Goal: Task Accomplishment & Management: Manage account settings

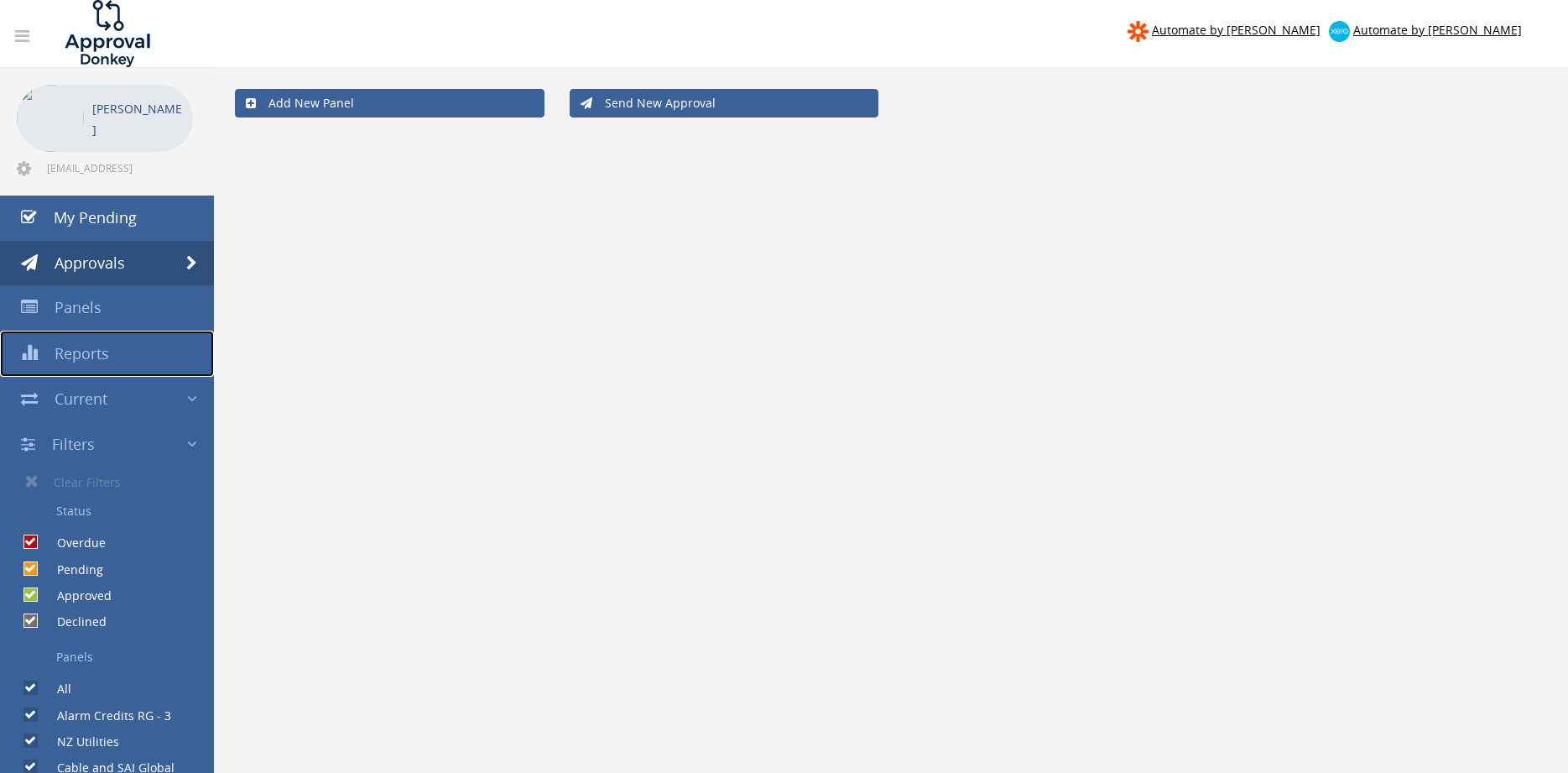
click at [92, 356] on span "Reports" at bounding box center [82, 353] width 54 height 20
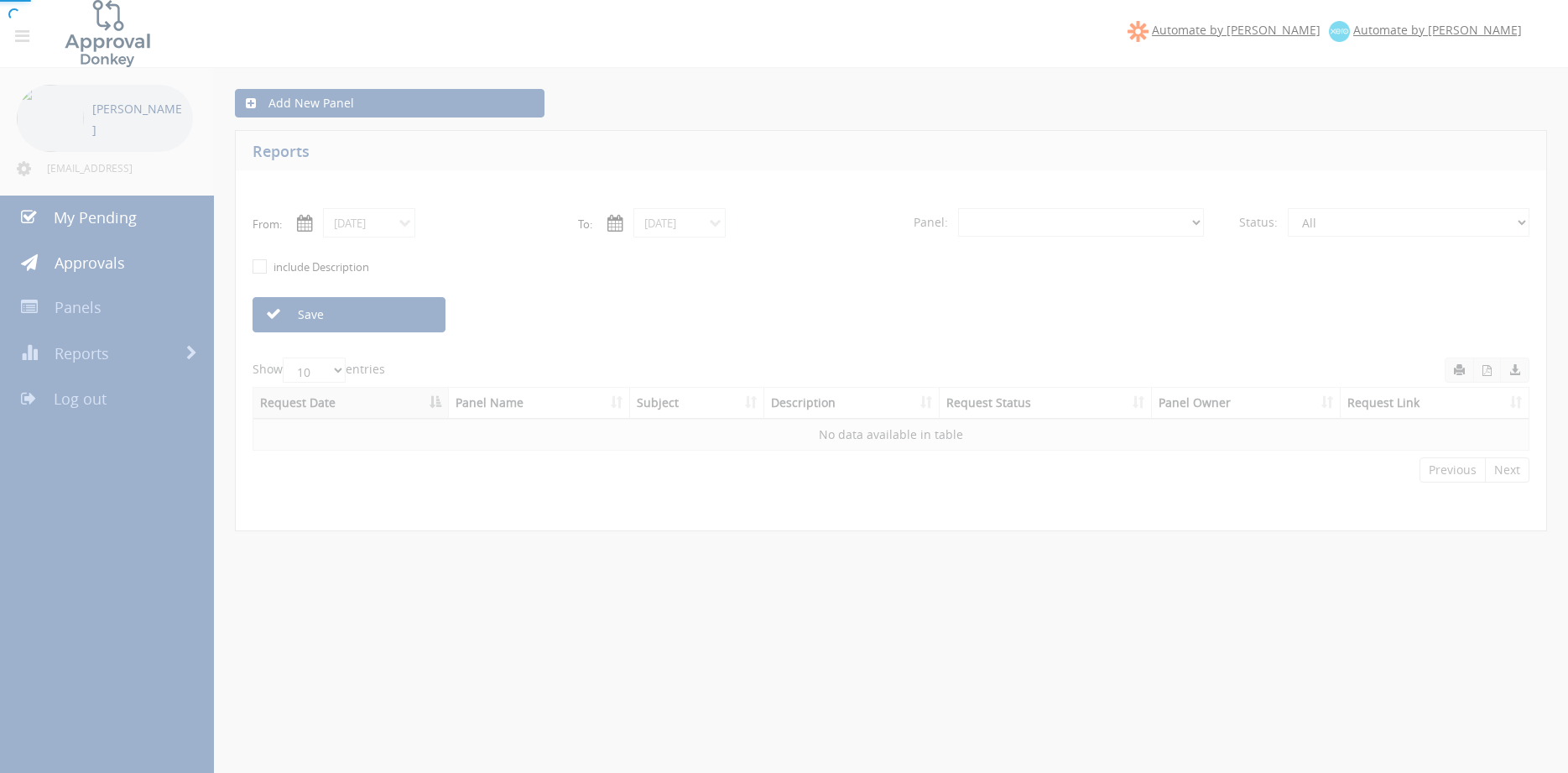
select select "number:0"
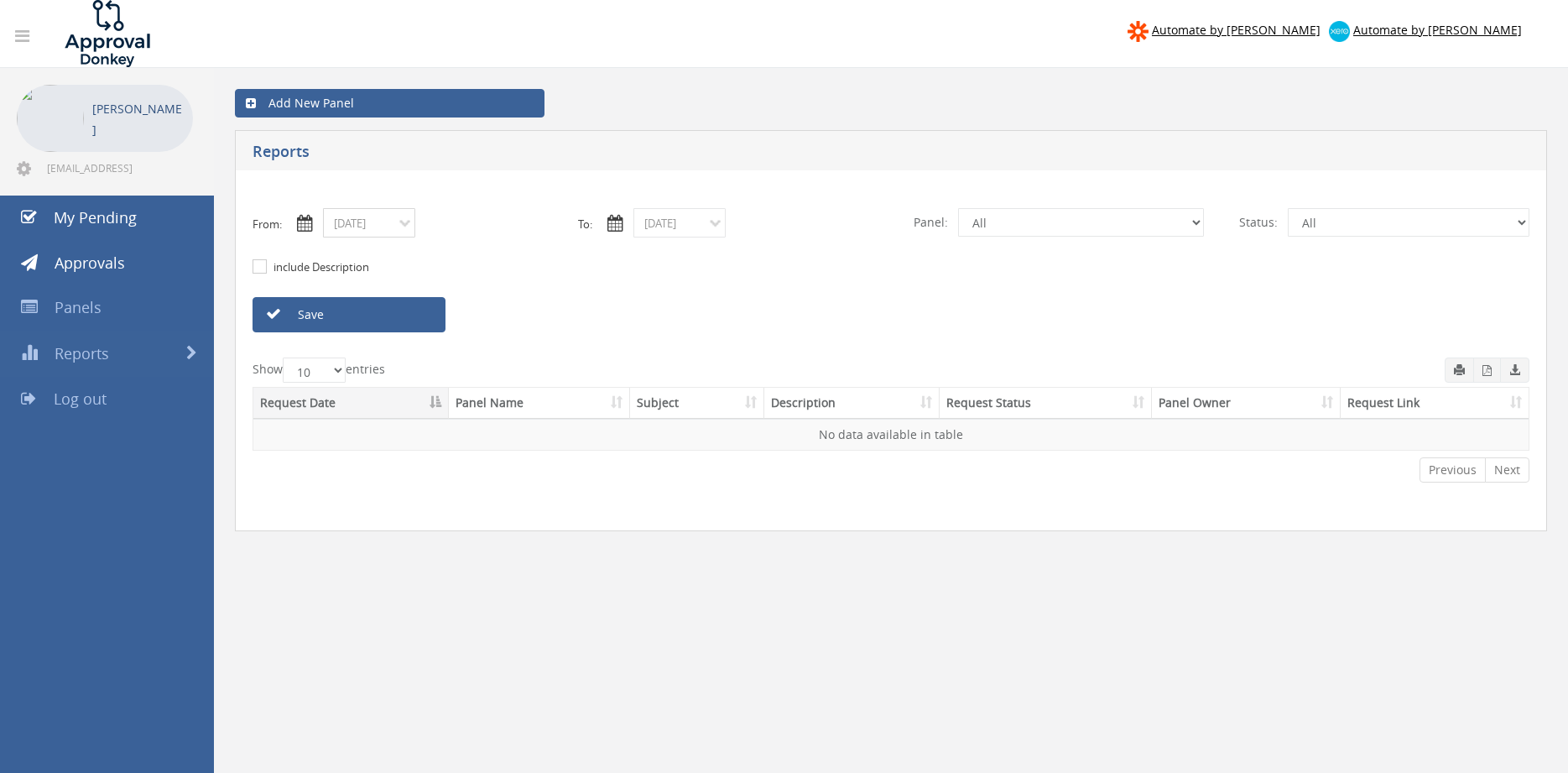
click at [395, 228] on input "[DATE]" at bounding box center [369, 222] width 92 height 29
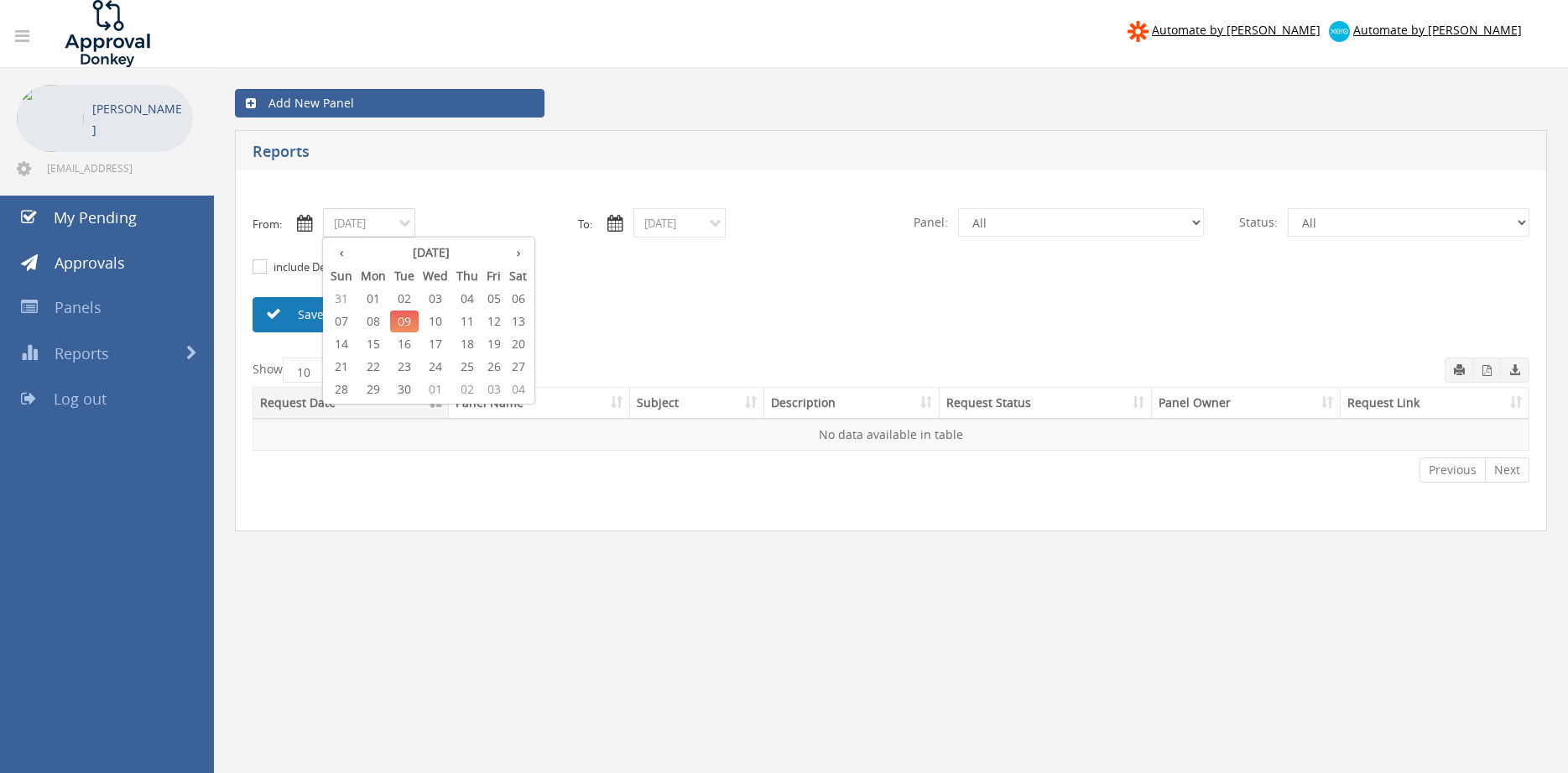
click at [364, 298] on span "01" at bounding box center [373, 298] width 34 height 22
type input "[DATE]"
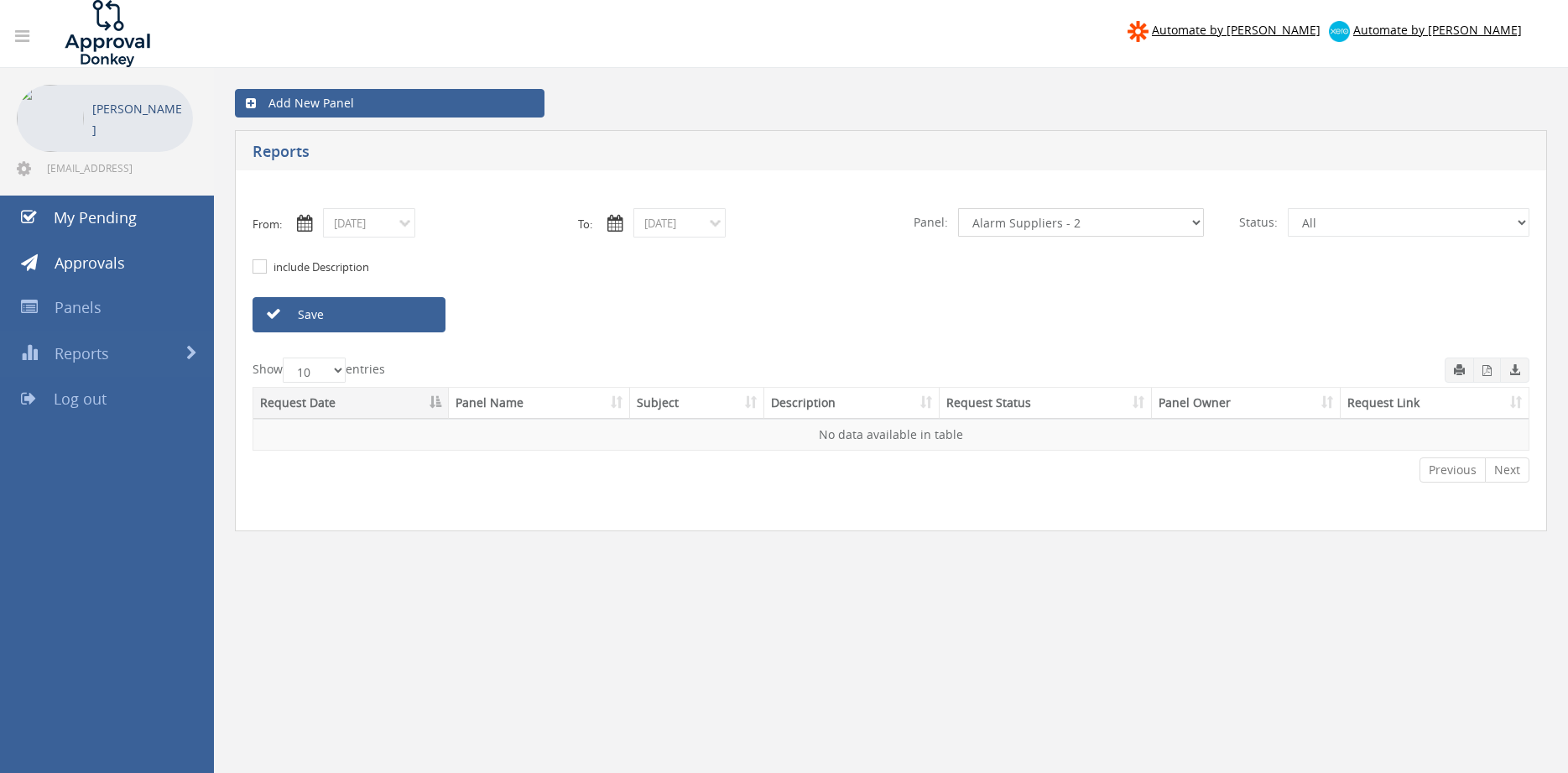
click option "Alarm Suppliers - 2" at bounding box center [0, 0] width 0 height 0
click at [434, 323] on link "Save" at bounding box center [349, 315] width 193 height 36
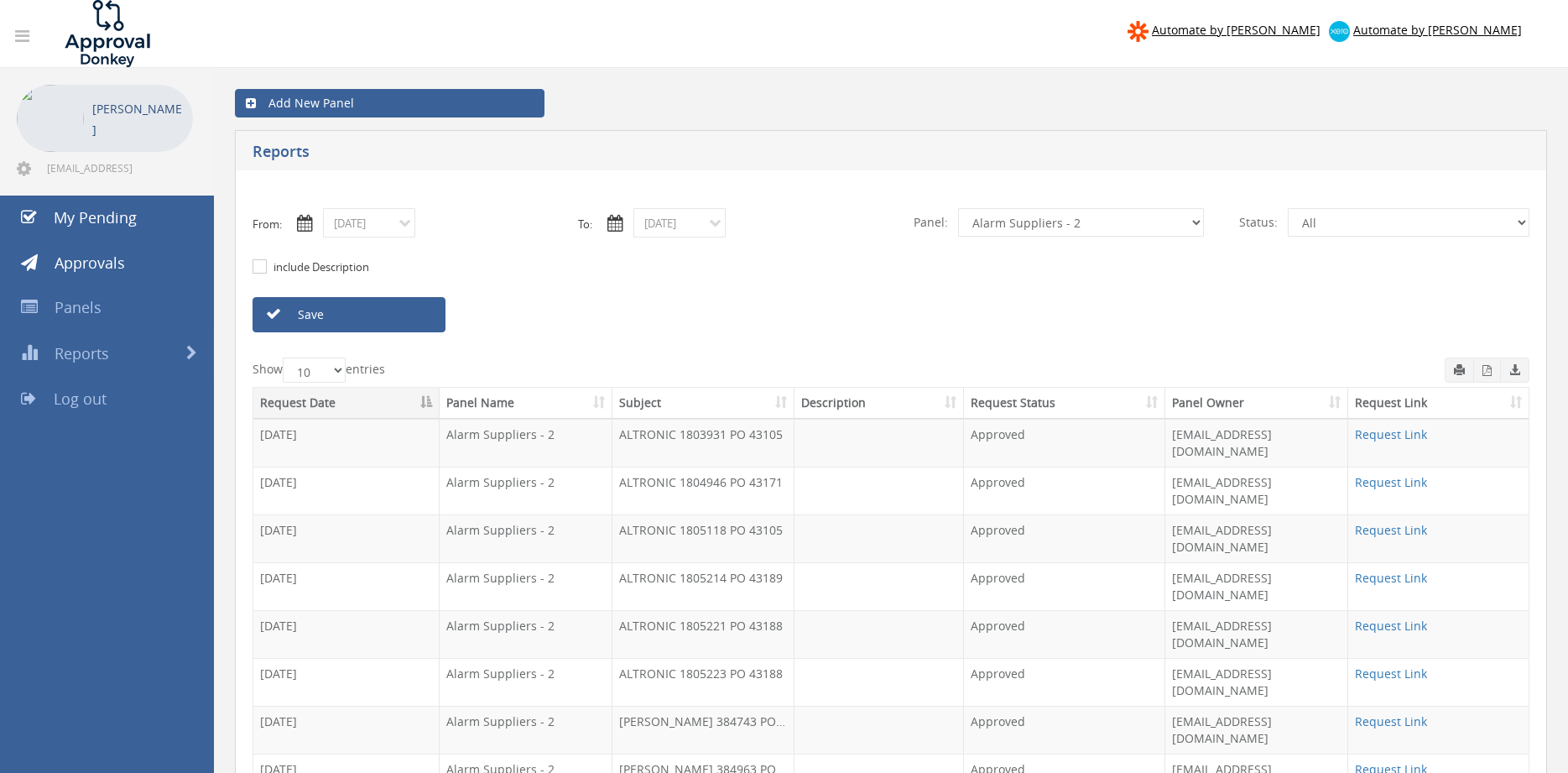
click at [629, 406] on th "Subject" at bounding box center [703, 402] width 182 height 31
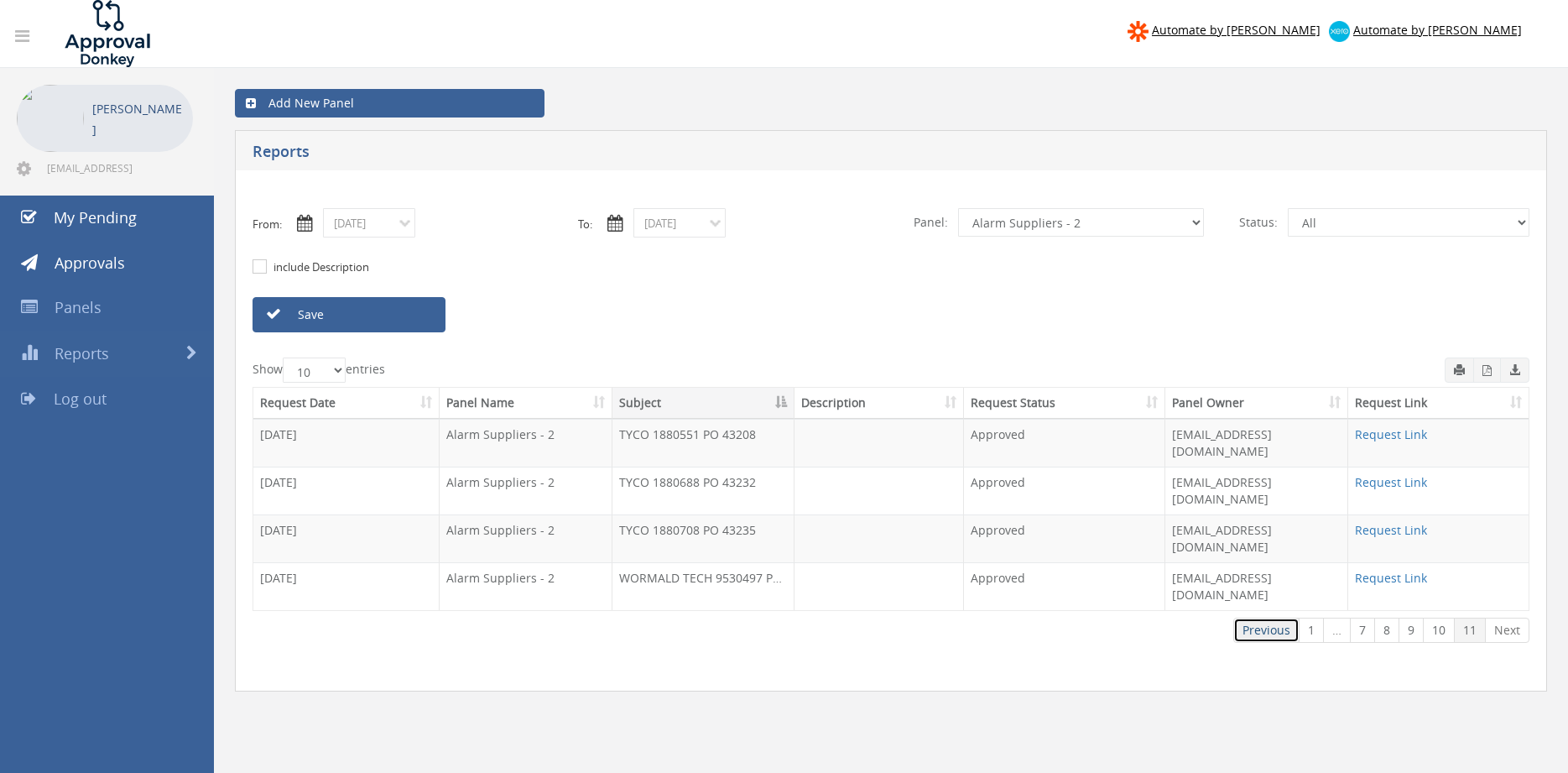
click at [1265, 617] on link "Previous" at bounding box center [1266, 629] width 67 height 25
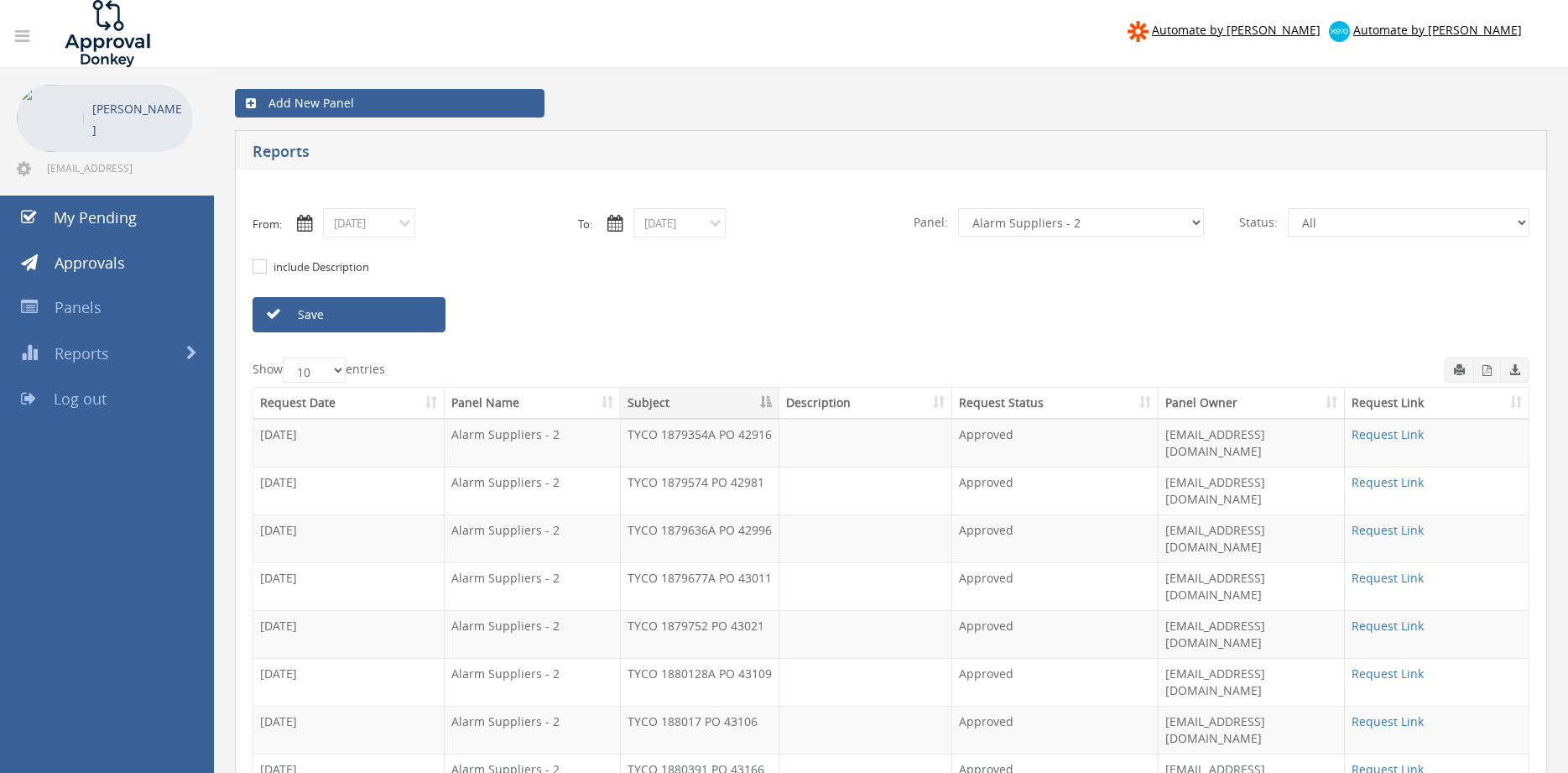
click at [1406, 617] on link "Request Link" at bounding box center [1391, 625] width 72 height 16
click at [958, 208] on select "All Alarm Credits RG - 3 NZ Utilities Cable and SAI Global NZ Alarms-1 NZ FX Pa…" at bounding box center [1081, 222] width 246 height 28
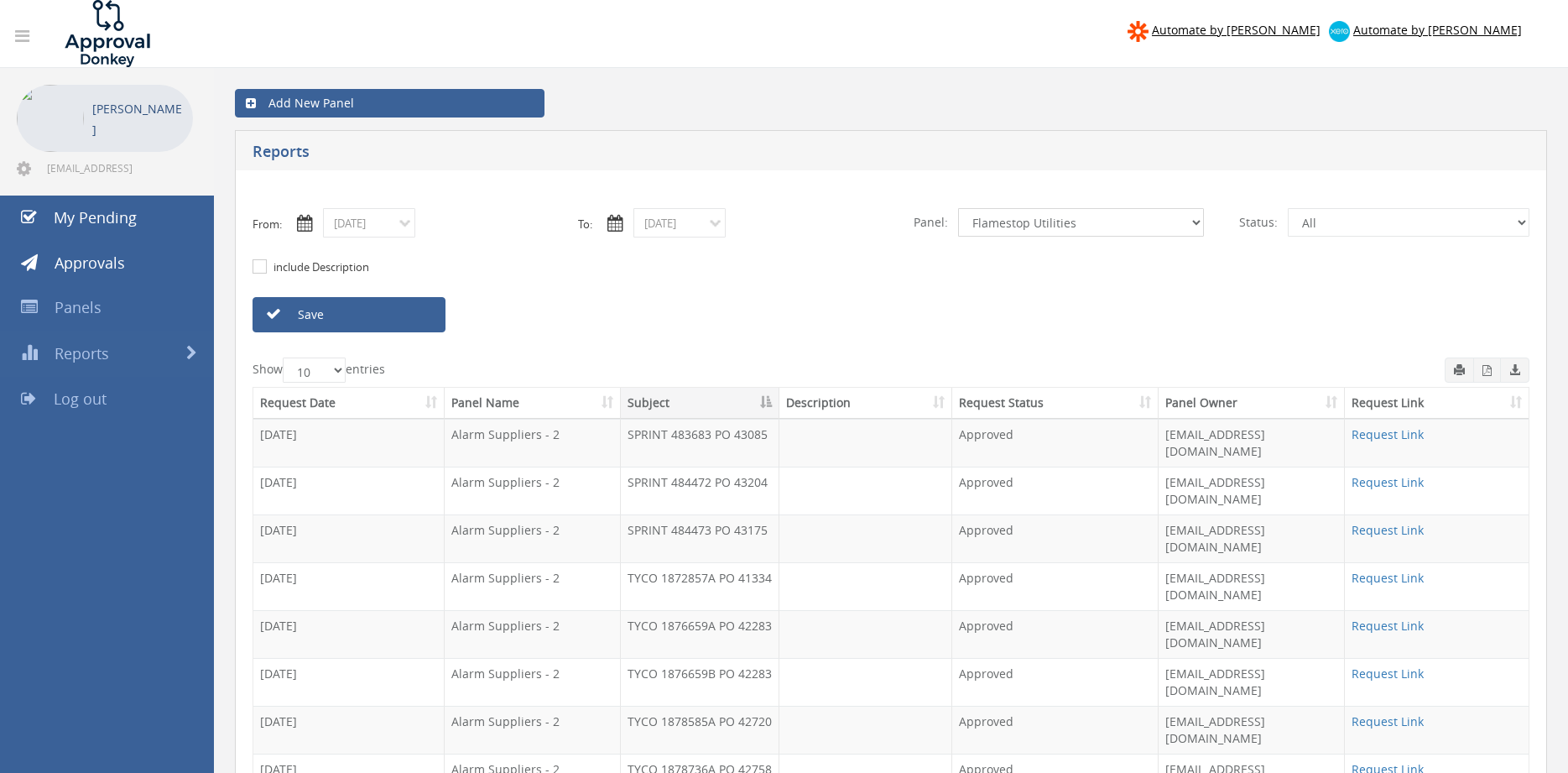
click option "Flamestop Utilities" at bounding box center [0, 0] width 0 height 0
click at [399, 311] on link "Save" at bounding box center [349, 315] width 193 height 36
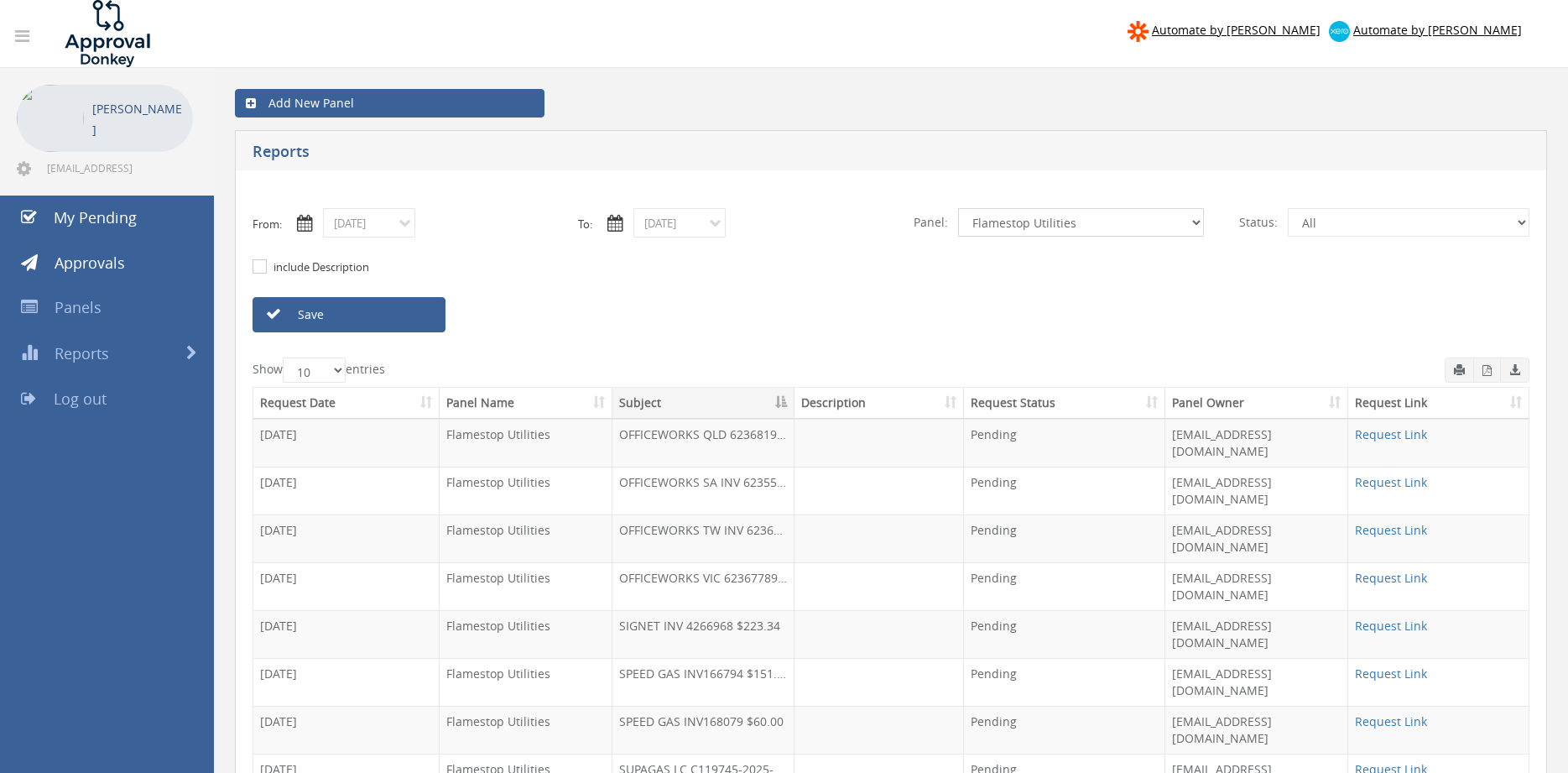
click at [958, 208] on select "All Alarm Credits RG - 3 NZ Utilities Cable and SAI Global NZ Alarms-1 NZ FX Pa…" at bounding box center [1081, 222] width 246 height 28
select select "number:9739"
click option "Credit Requests - 2" at bounding box center [0, 0] width 0 height 0
click at [421, 316] on link "Save" at bounding box center [349, 315] width 193 height 36
click at [363, 225] on input "09/01/2025" at bounding box center [369, 222] width 92 height 29
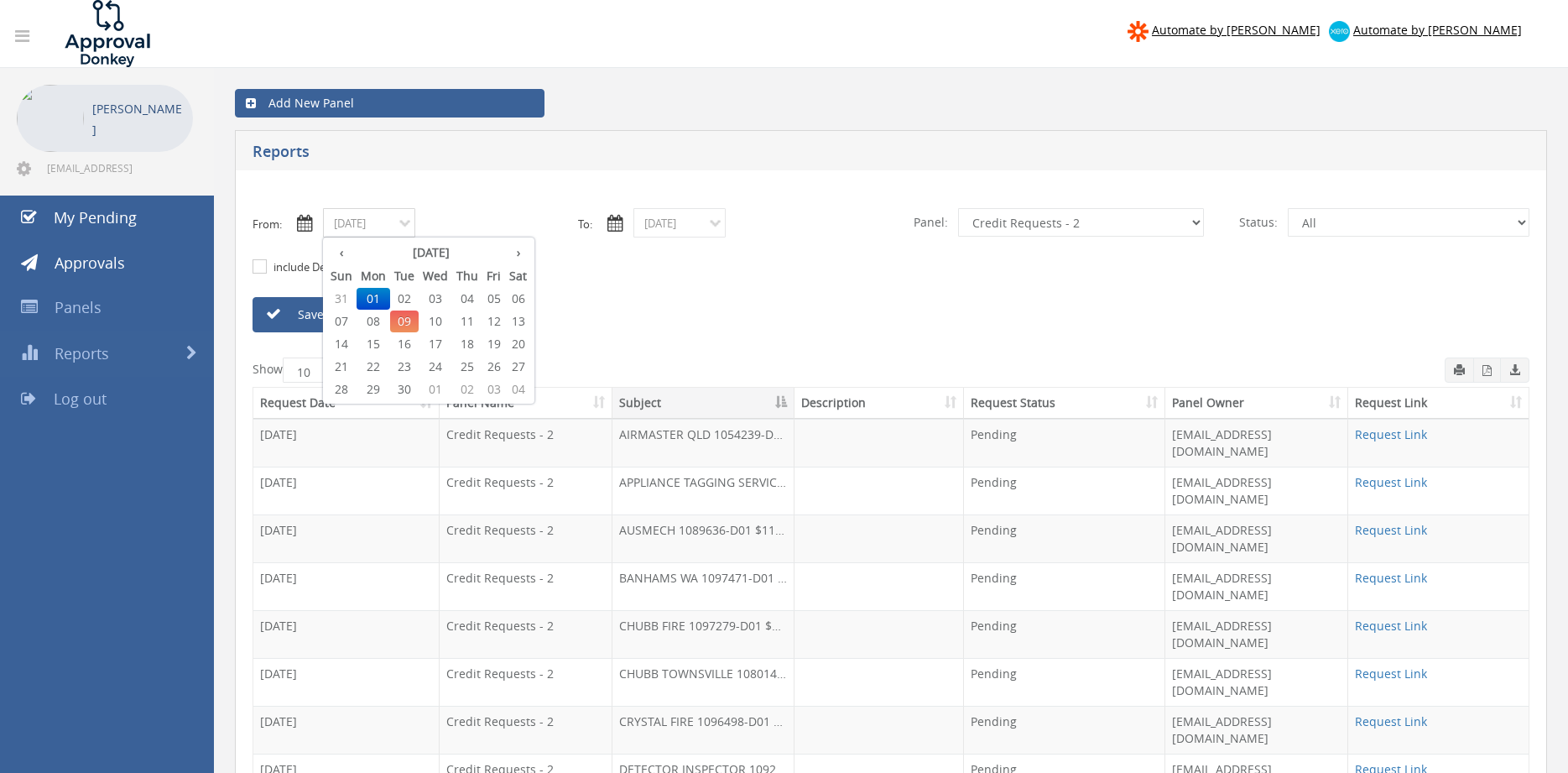
click at [436, 299] on span "03" at bounding box center [435, 298] width 34 height 22
type input "09/03/2025"
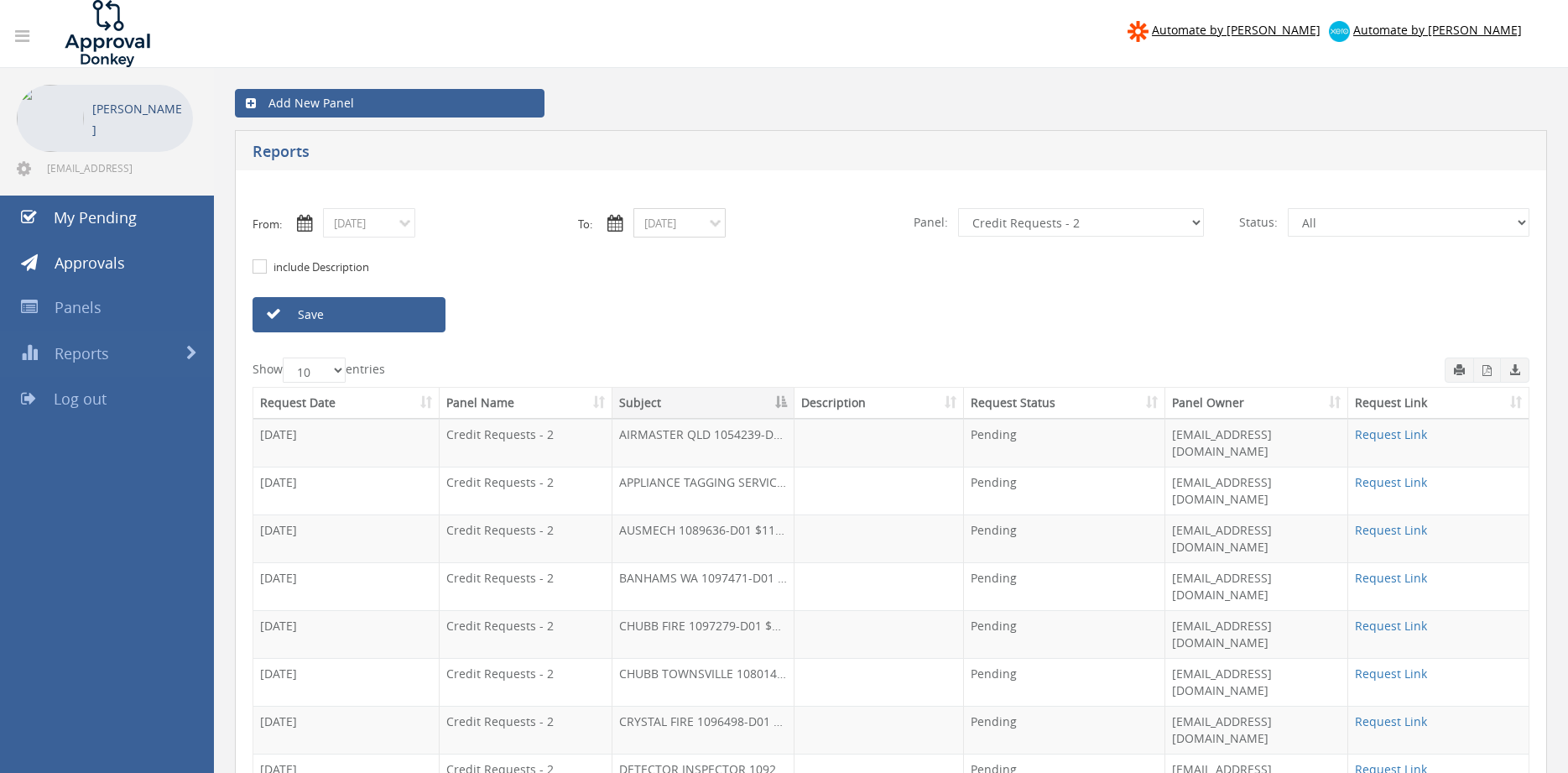
click at [649, 218] on input "09/09/2025" at bounding box center [679, 222] width 92 height 29
click at [747, 298] on span "03" at bounding box center [746, 298] width 34 height 22
type input "09/03/2025"
click at [958, 208] on select "All Alarm Credits RG - 3 NZ Utilities Cable and SAI Global NZ Alarms-1 NZ FX Pa…" at bounding box center [1081, 222] width 246 height 28
select select "number:9680"
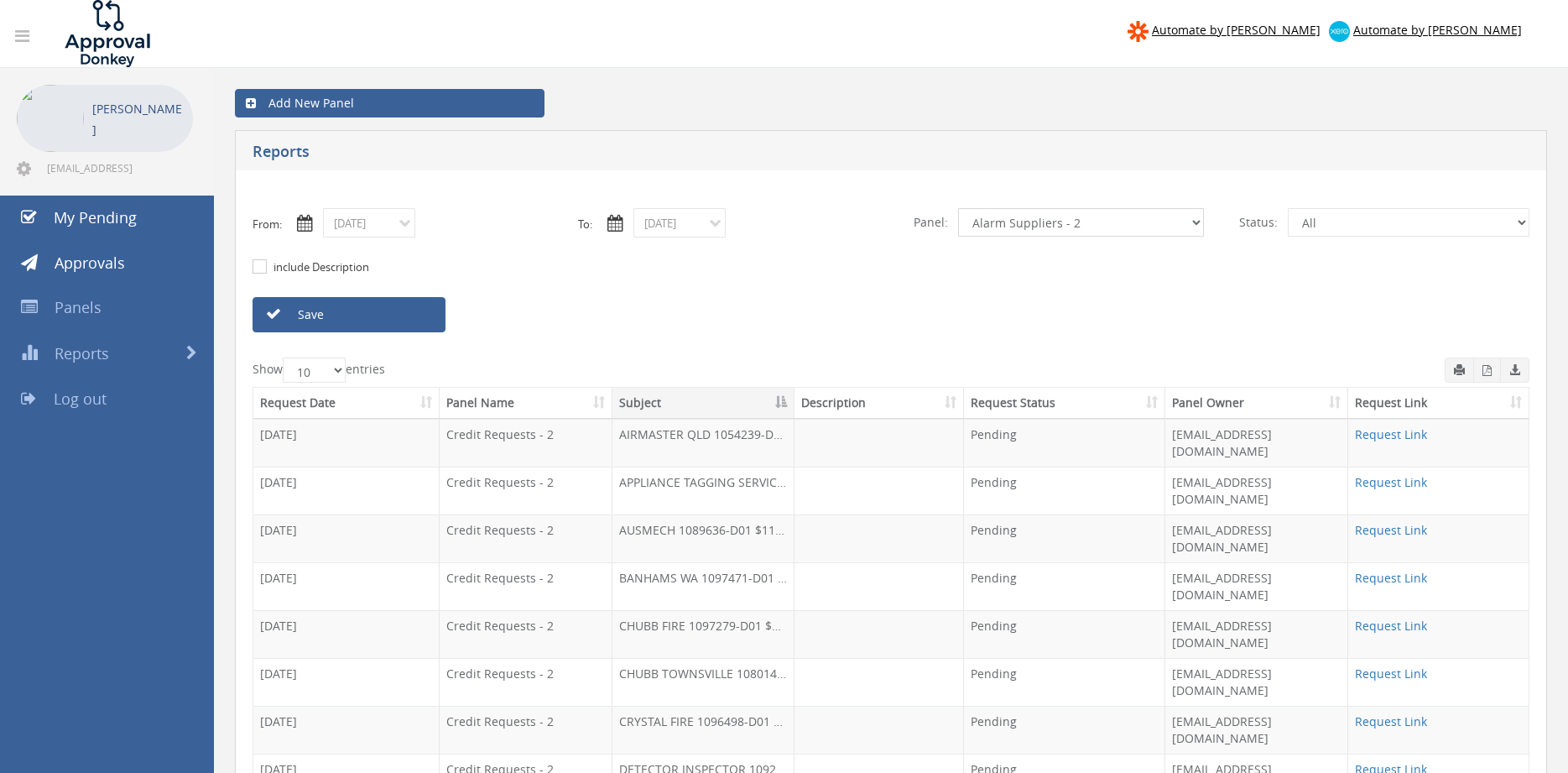
click option "Alarm Suppliers - 2" at bounding box center [0, 0] width 0 height 0
click at [403, 315] on link "Save" at bounding box center [349, 315] width 193 height 36
click at [1487, 371] on icon "button" at bounding box center [1487, 371] width 9 height 11
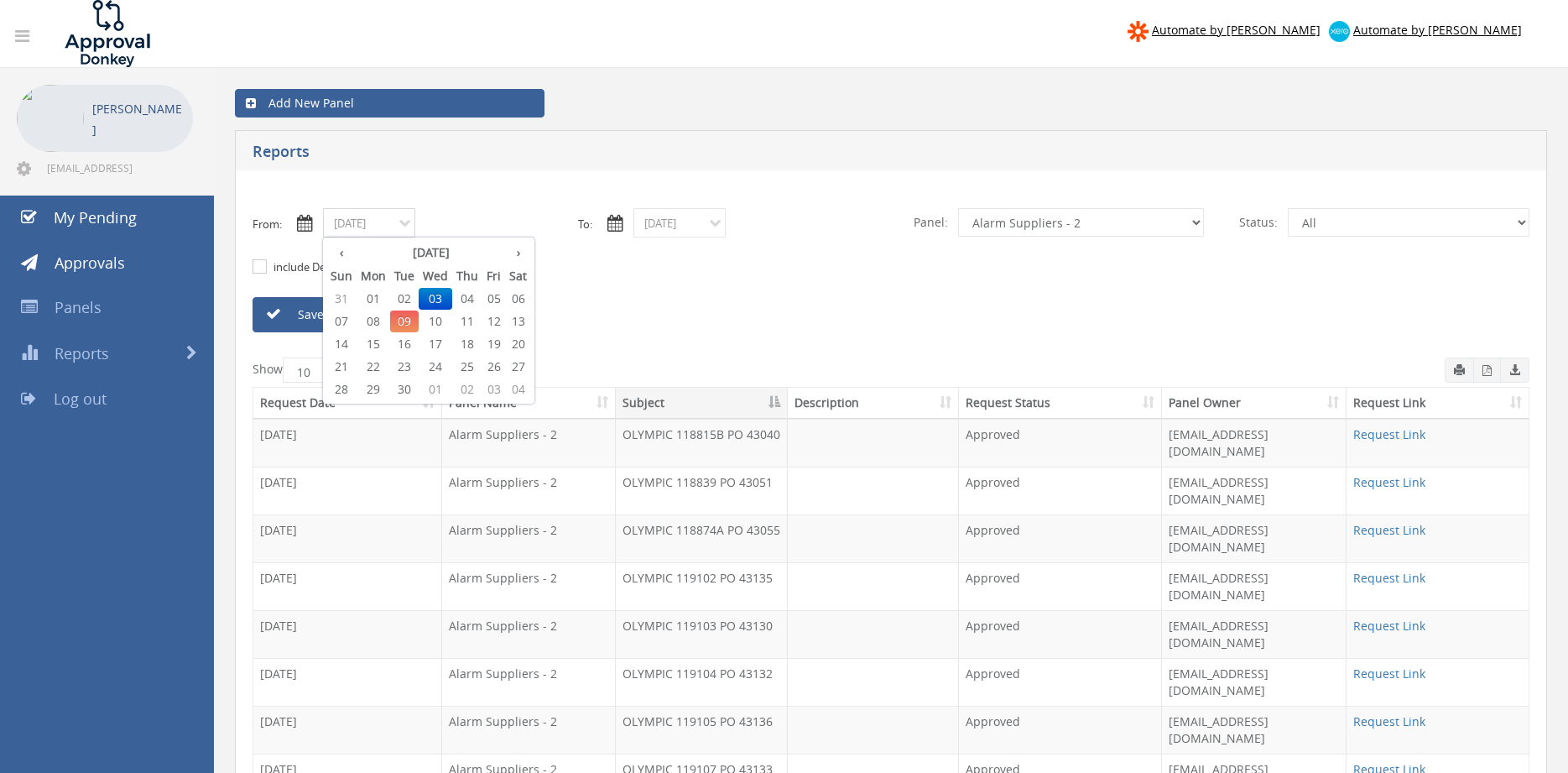
click at [386, 225] on input "09/03/2025" at bounding box center [369, 222] width 92 height 29
click at [472, 298] on span "04" at bounding box center [467, 298] width 30 height 22
type input "09/04/2025"
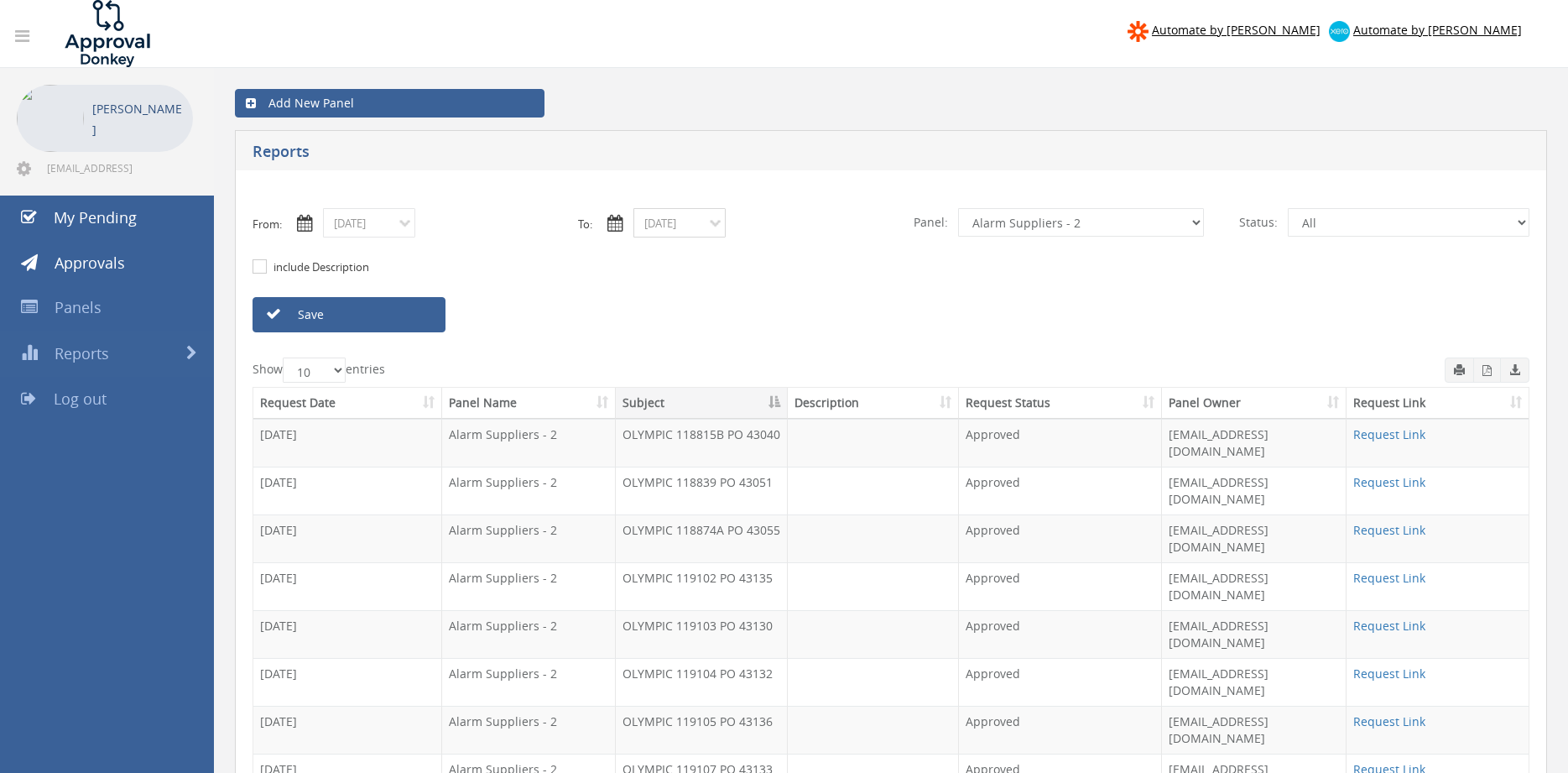
click at [698, 217] on input "09/03/2025" at bounding box center [679, 222] width 92 height 29
click at [781, 293] on span "04" at bounding box center [777, 298] width 30 height 22
type input "09/04/2025"
click at [426, 314] on link "Save" at bounding box center [349, 315] width 193 height 36
click at [1486, 373] on icon "button" at bounding box center [1487, 371] width 9 height 11
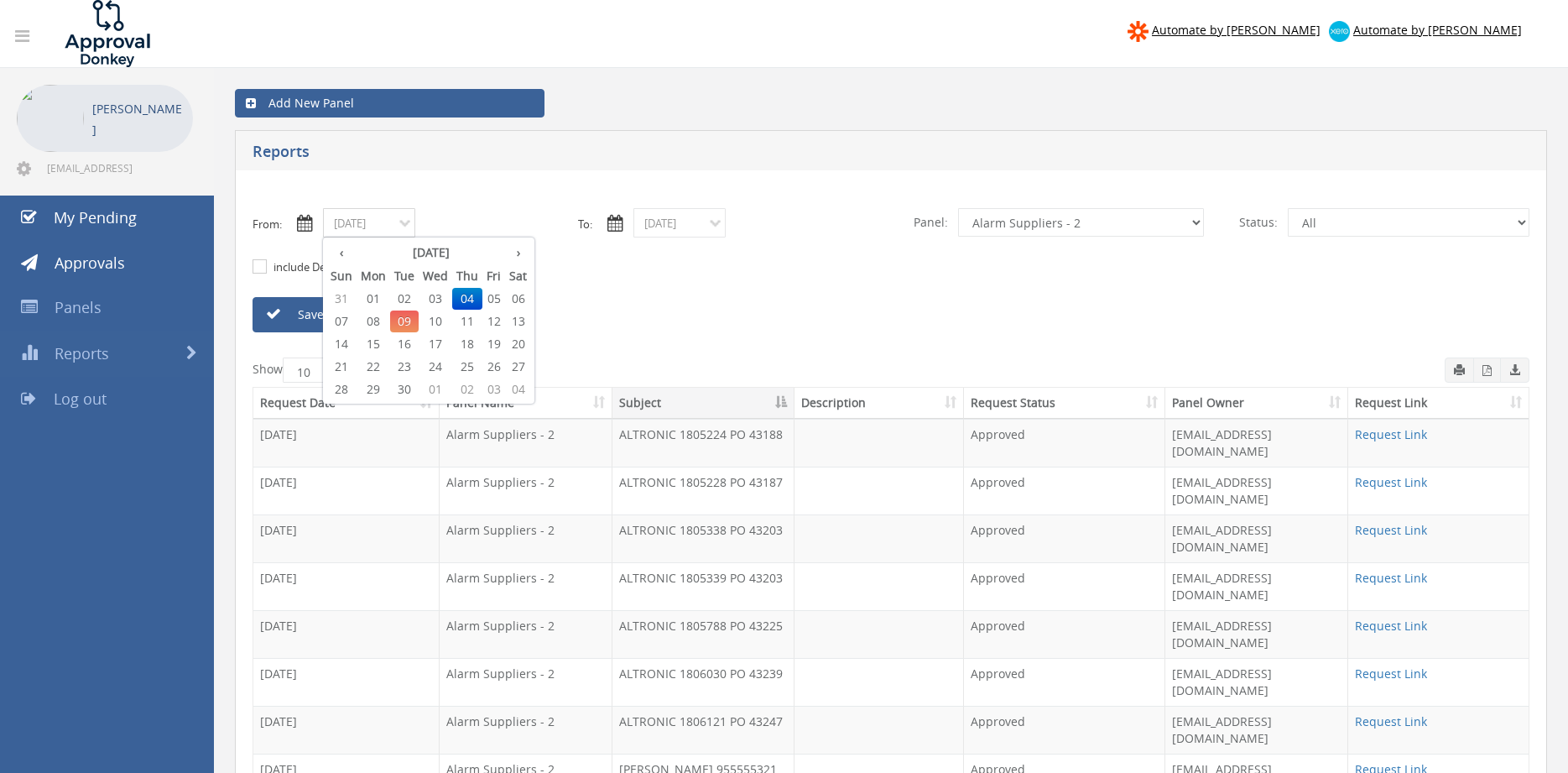
click at [378, 231] on input "09/04/2025" at bounding box center [369, 222] width 92 height 29
click at [493, 298] on span "05" at bounding box center [493, 298] width 23 height 22
type input "09/05/2025"
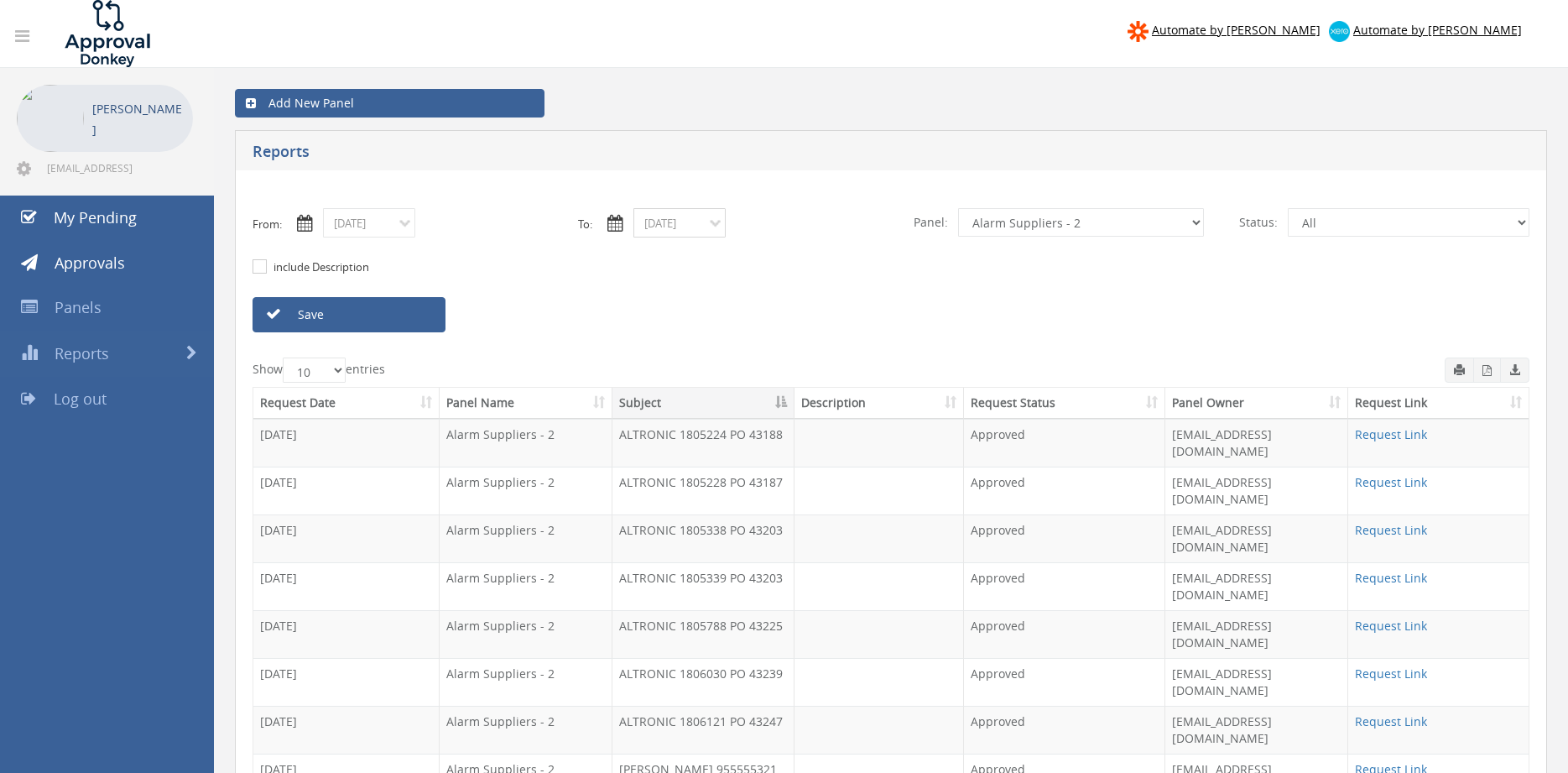
click at [655, 227] on input "09/04/2025" at bounding box center [679, 222] width 92 height 29
click at [804, 293] on span "05" at bounding box center [804, 298] width 23 height 22
type input "09/05/2025"
click at [407, 315] on link "Save" at bounding box center [349, 315] width 193 height 36
click at [1485, 374] on icon "button" at bounding box center [1487, 371] width 9 height 11
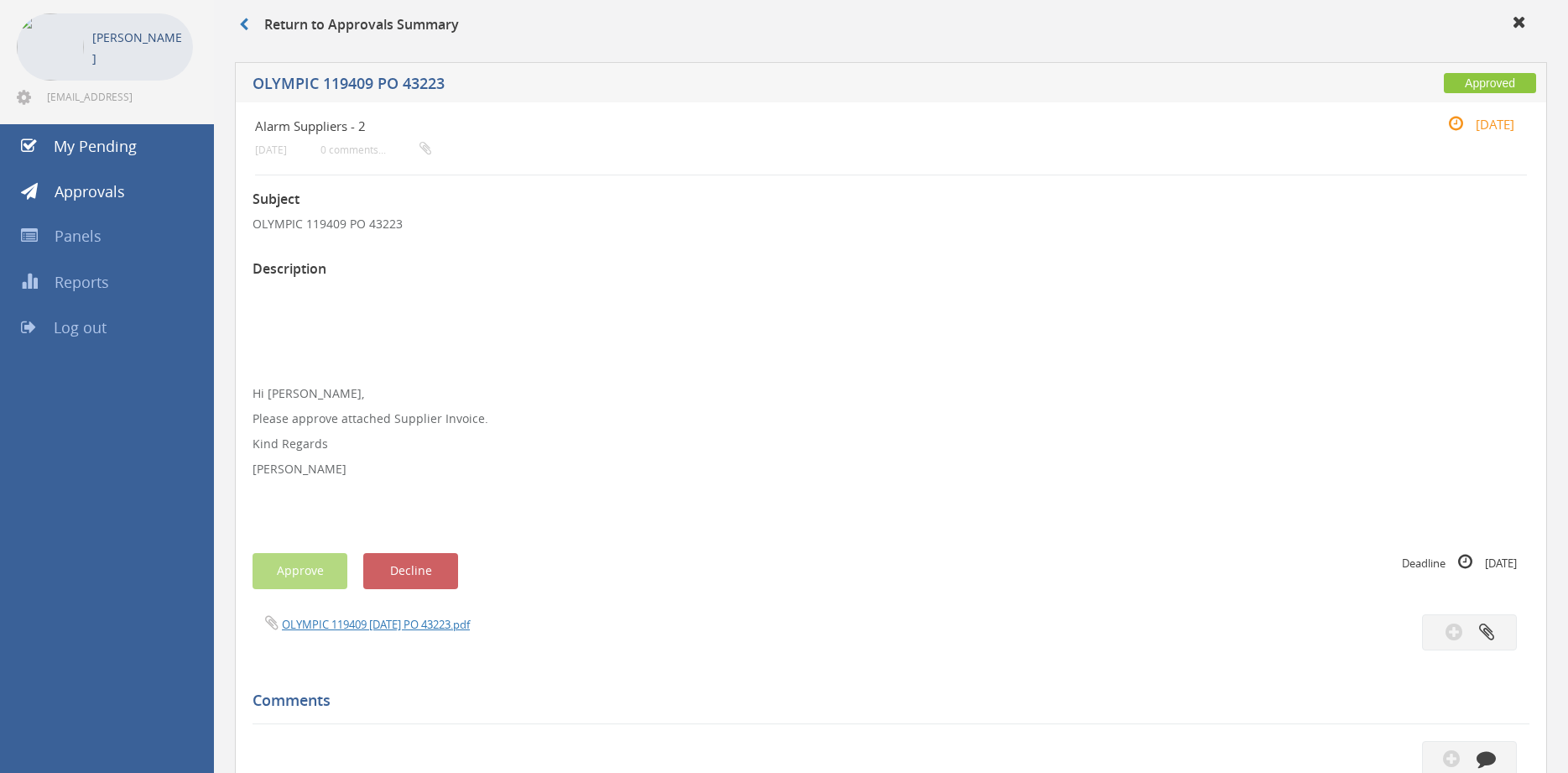
scroll to position [85, 0]
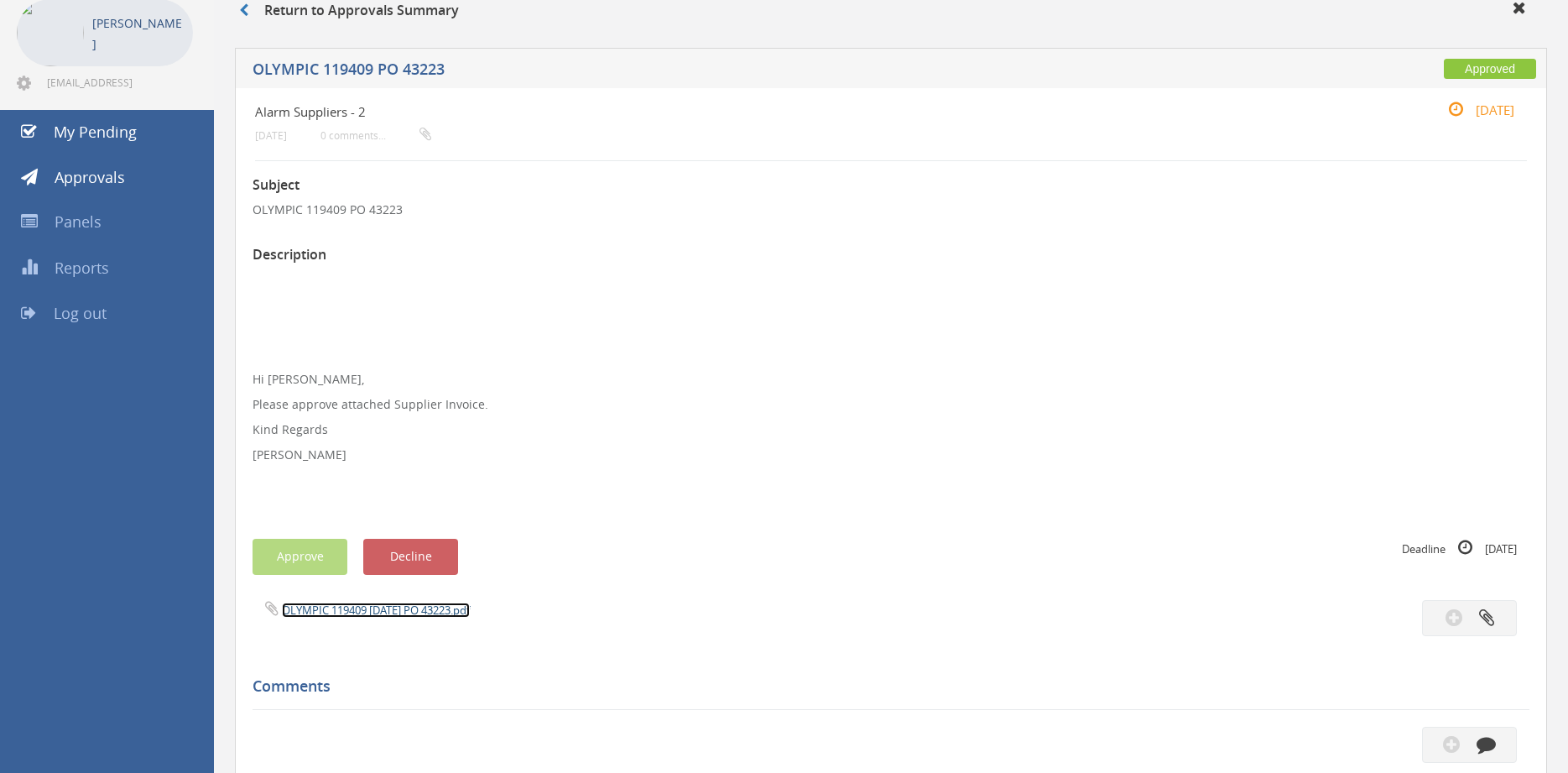
click at [460, 609] on link "OLYMPIC 119409 [DATE] PO 43223.pdf" at bounding box center [376, 610] width 188 height 15
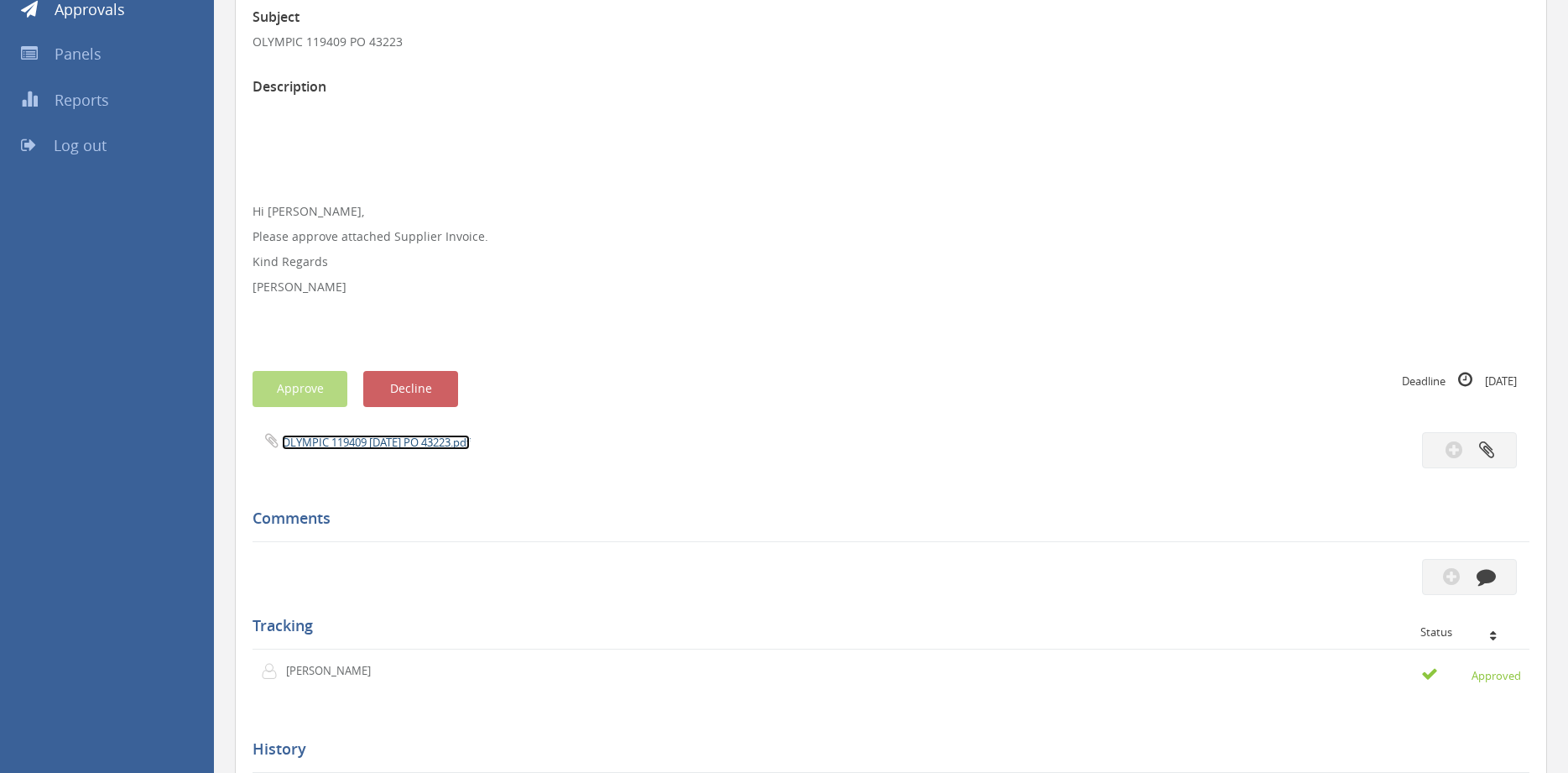
scroll to position [285, 0]
